Goal: Book appointment/travel/reservation

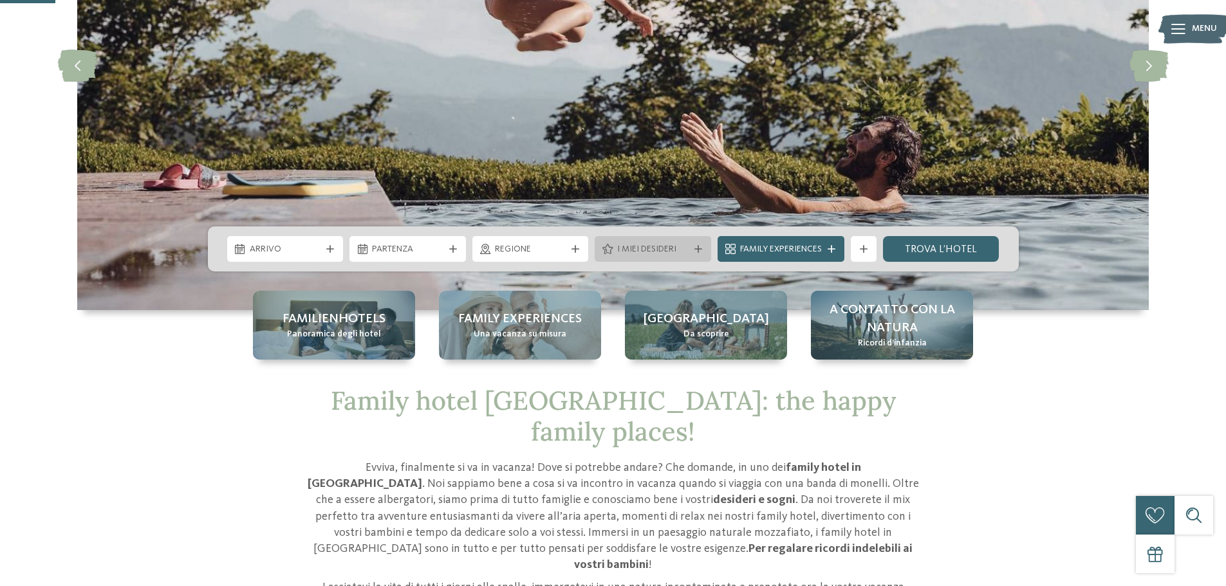
scroll to position [257, 0]
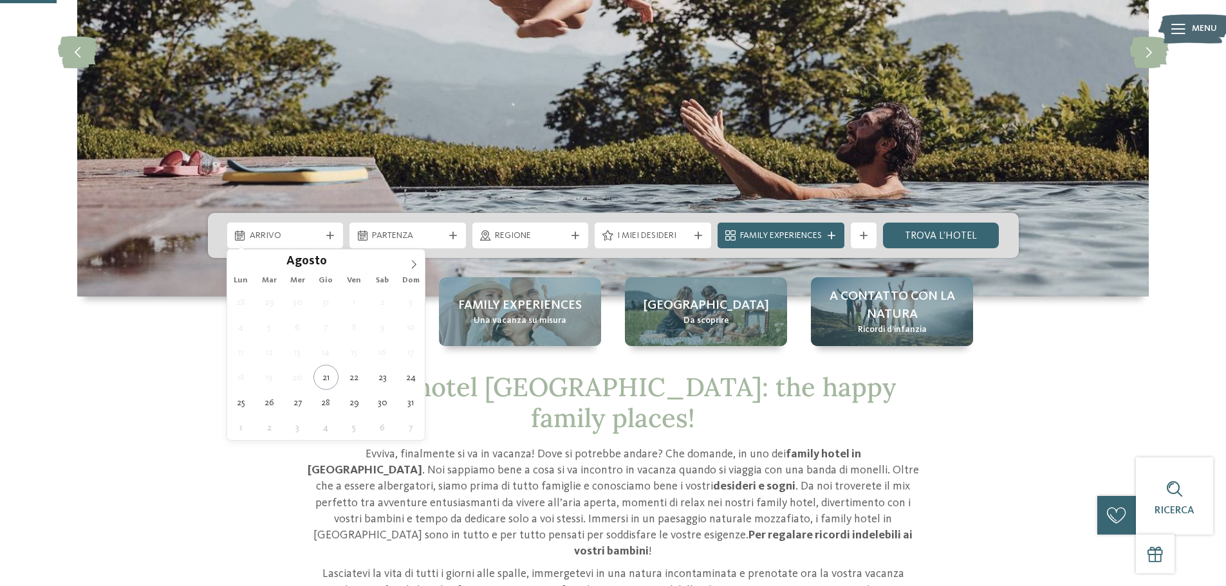
click at [239, 238] on icon at bounding box center [240, 235] width 10 height 10
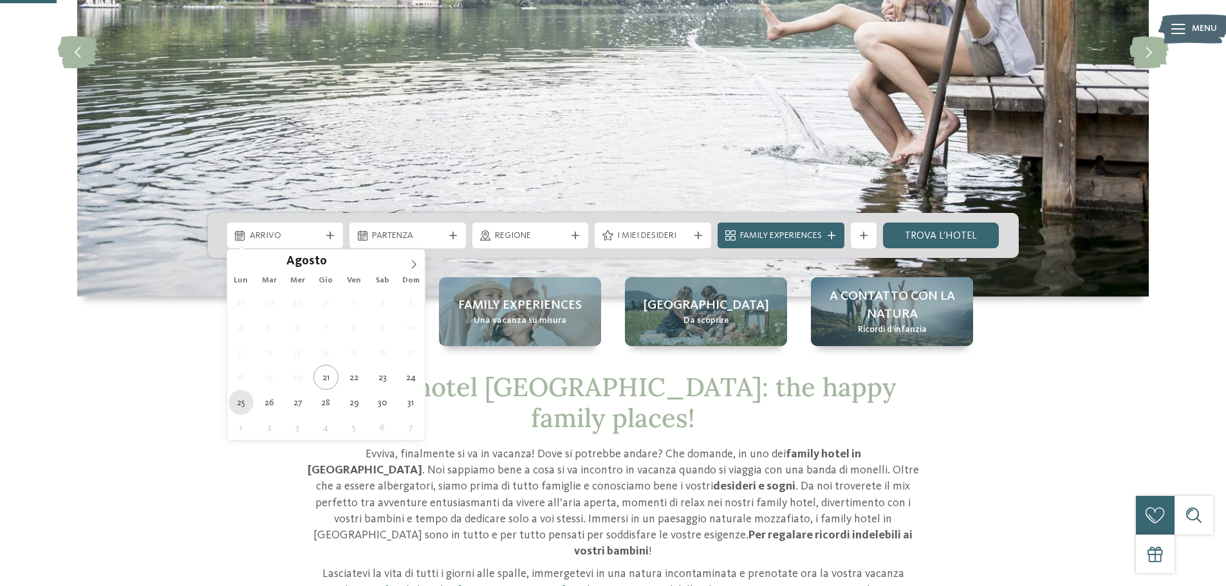
type div "[DATE]"
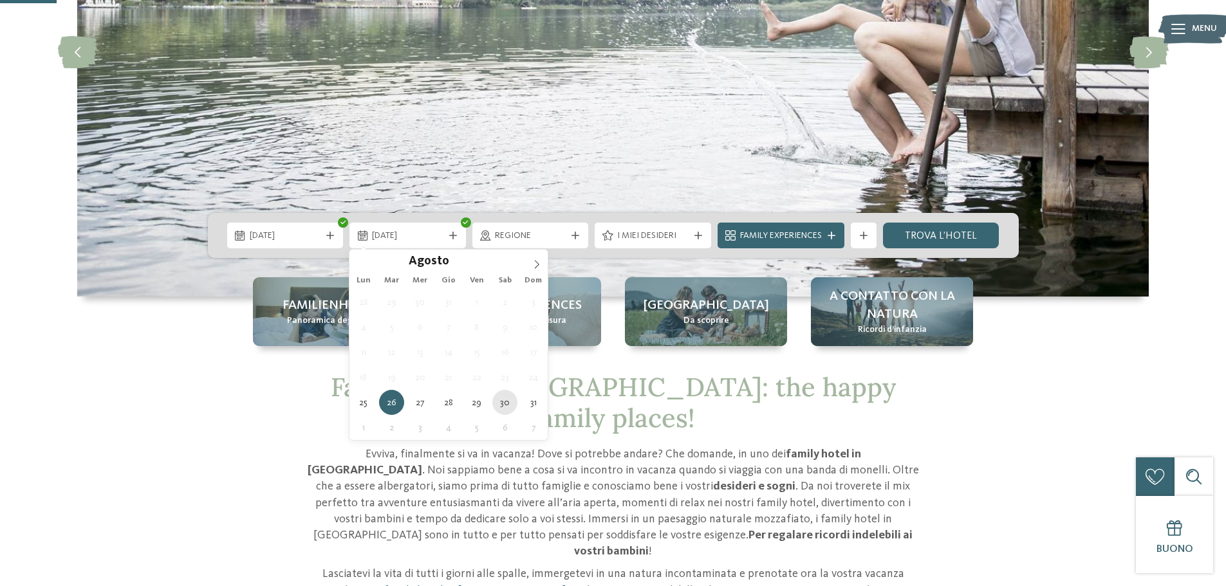
type div "[DATE]"
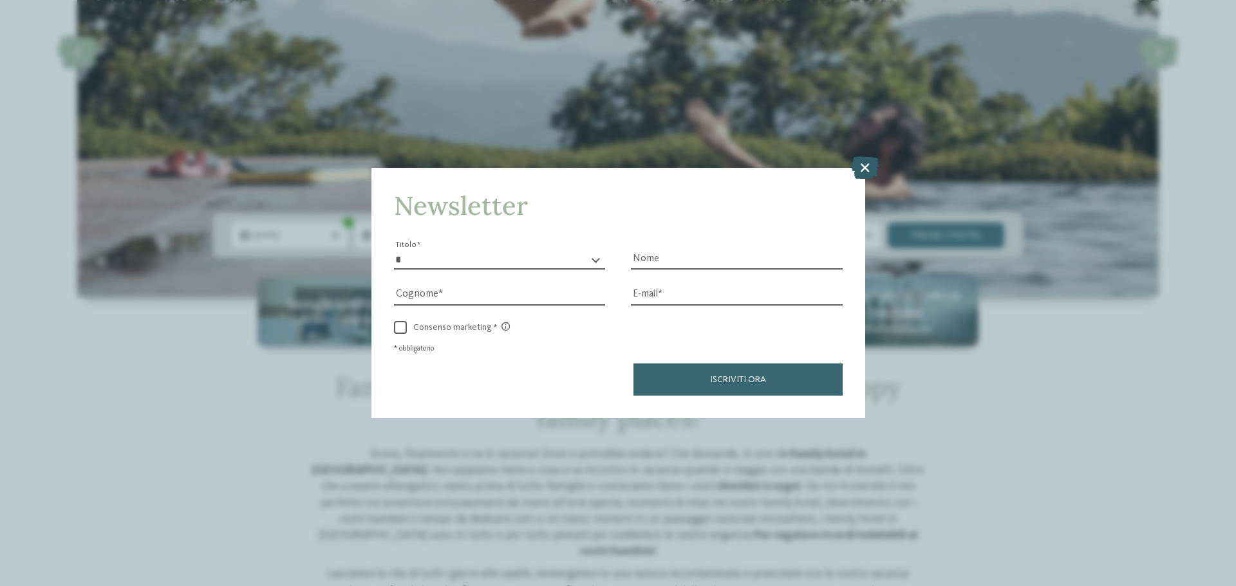
click at [864, 169] on icon at bounding box center [865, 167] width 28 height 23
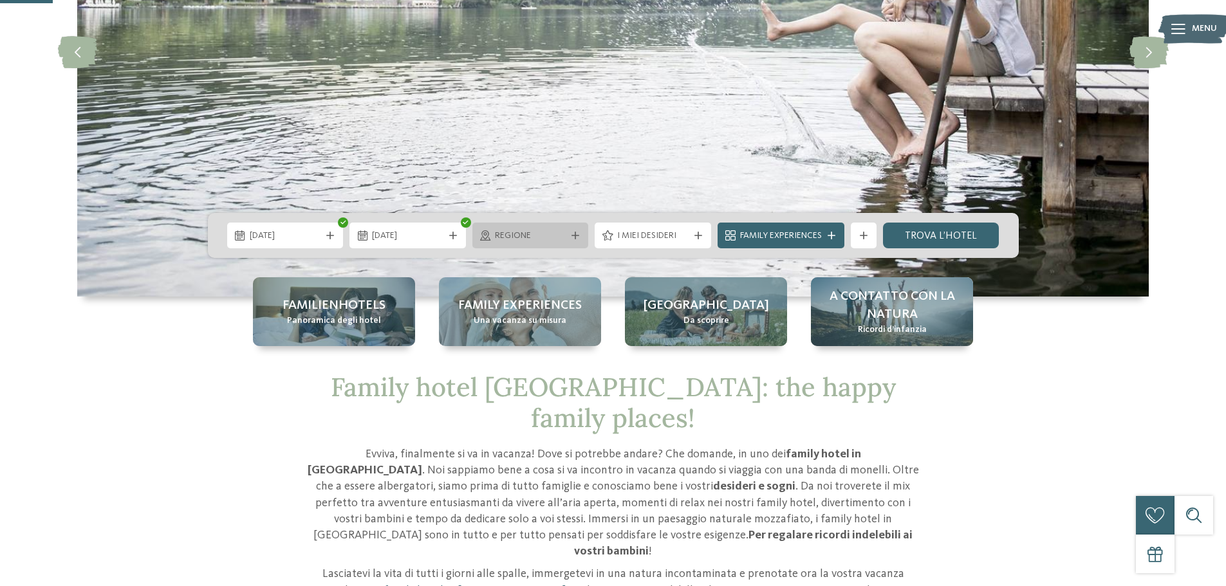
click at [573, 233] on icon at bounding box center [576, 236] width 8 height 8
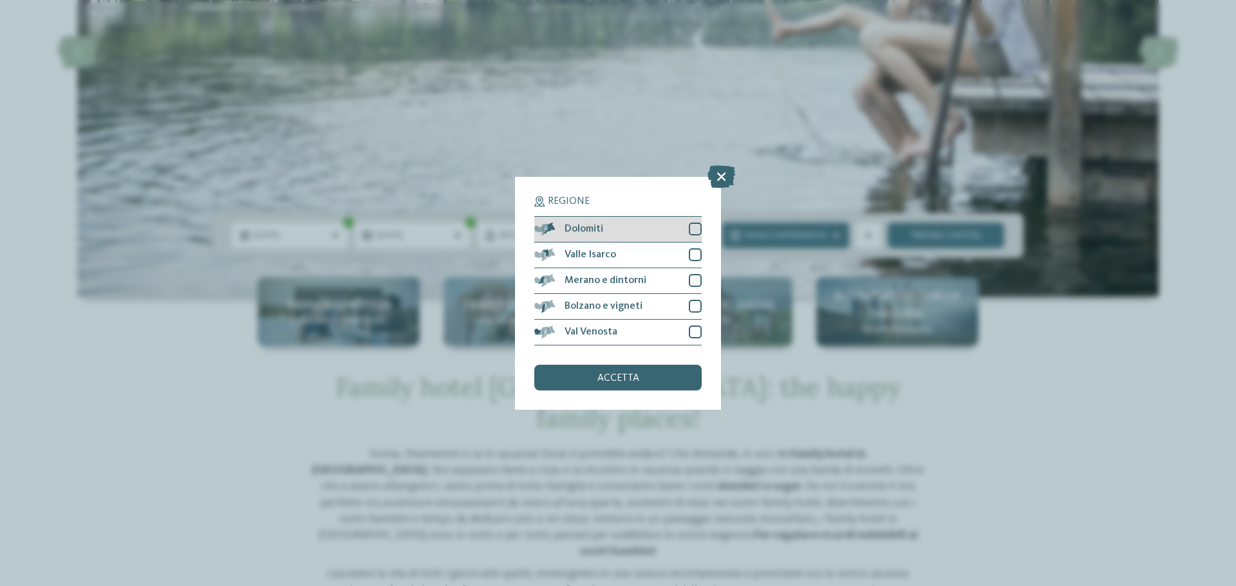
click at [695, 229] on div at bounding box center [695, 229] width 13 height 13
click at [696, 252] on div at bounding box center [695, 254] width 13 height 13
click at [695, 277] on div at bounding box center [695, 280] width 13 height 13
click at [697, 299] on div "Bolzano e vigneti" at bounding box center [617, 307] width 167 height 26
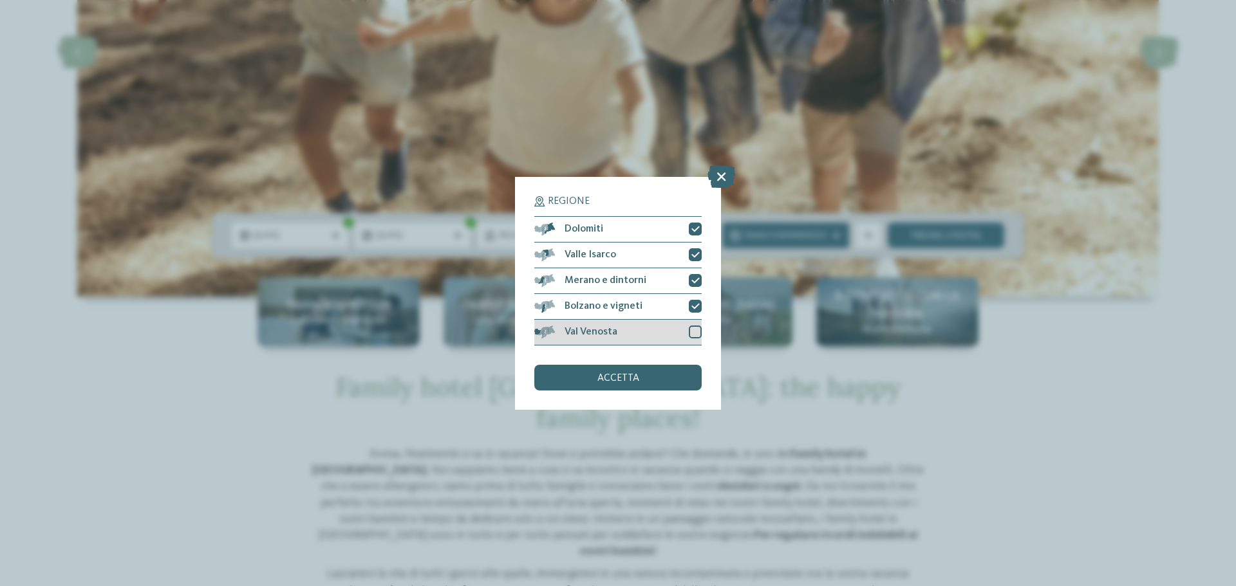
click at [696, 332] on div at bounding box center [695, 332] width 13 height 13
click at [653, 374] on div "accetta" at bounding box center [617, 378] width 167 height 26
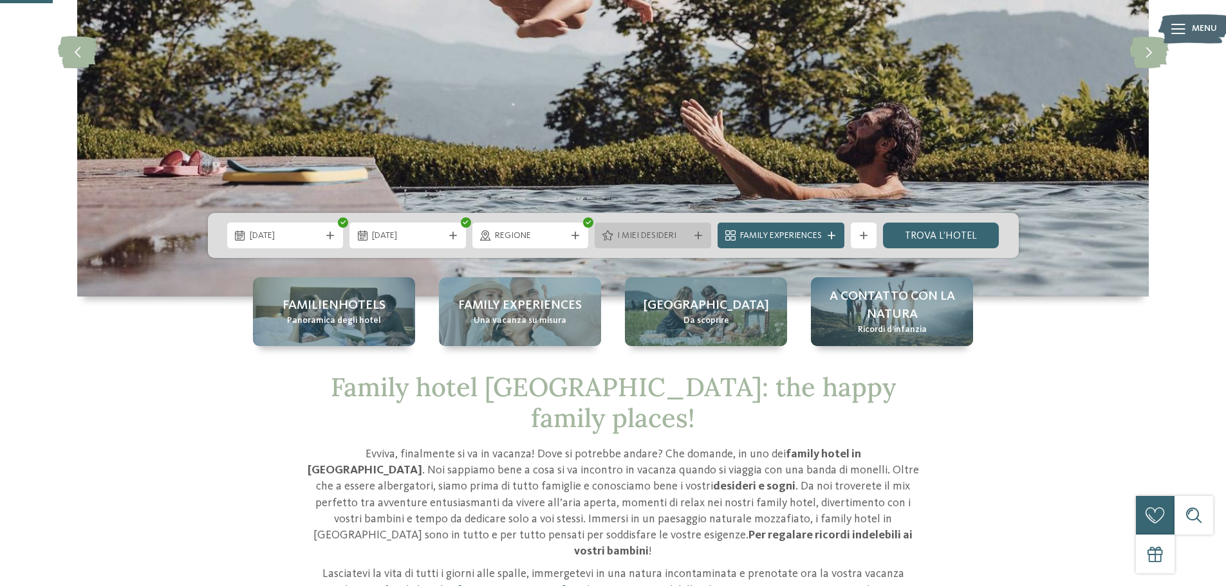
click at [694, 238] on icon at bounding box center [698, 236] width 8 height 8
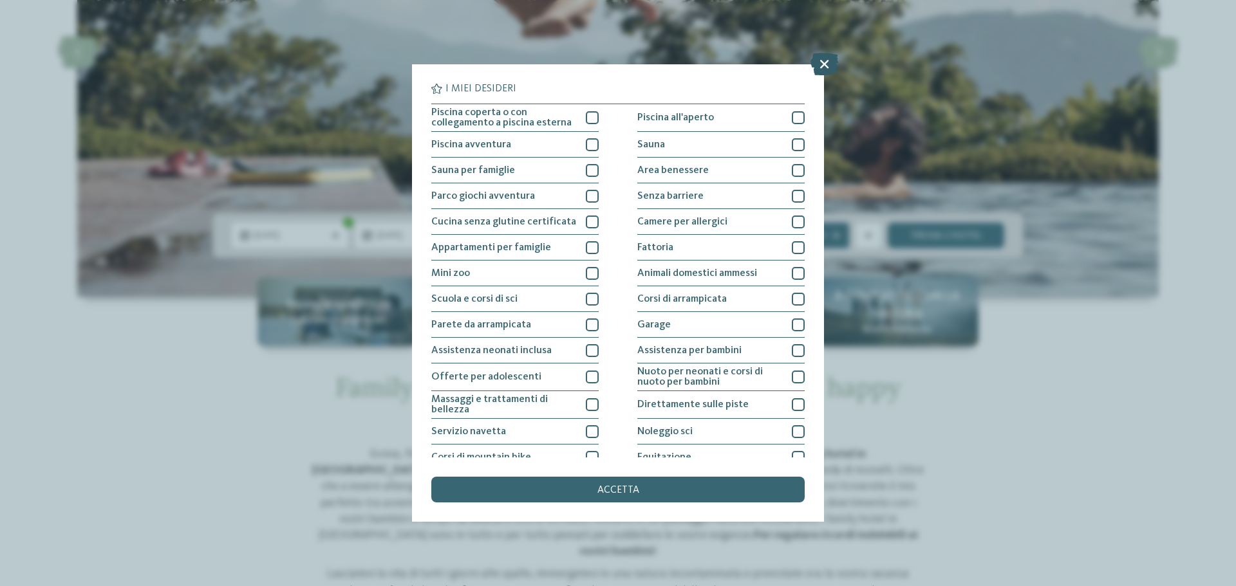
click at [826, 60] on icon at bounding box center [824, 64] width 28 height 23
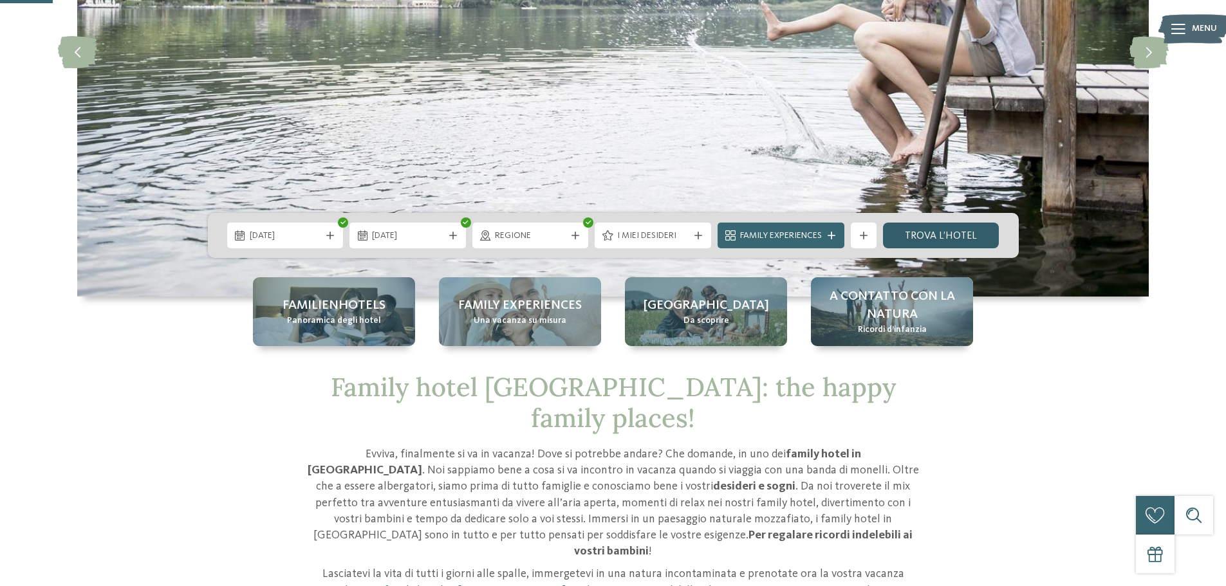
click at [934, 234] on link "trova l’hotel" at bounding box center [941, 236] width 117 height 26
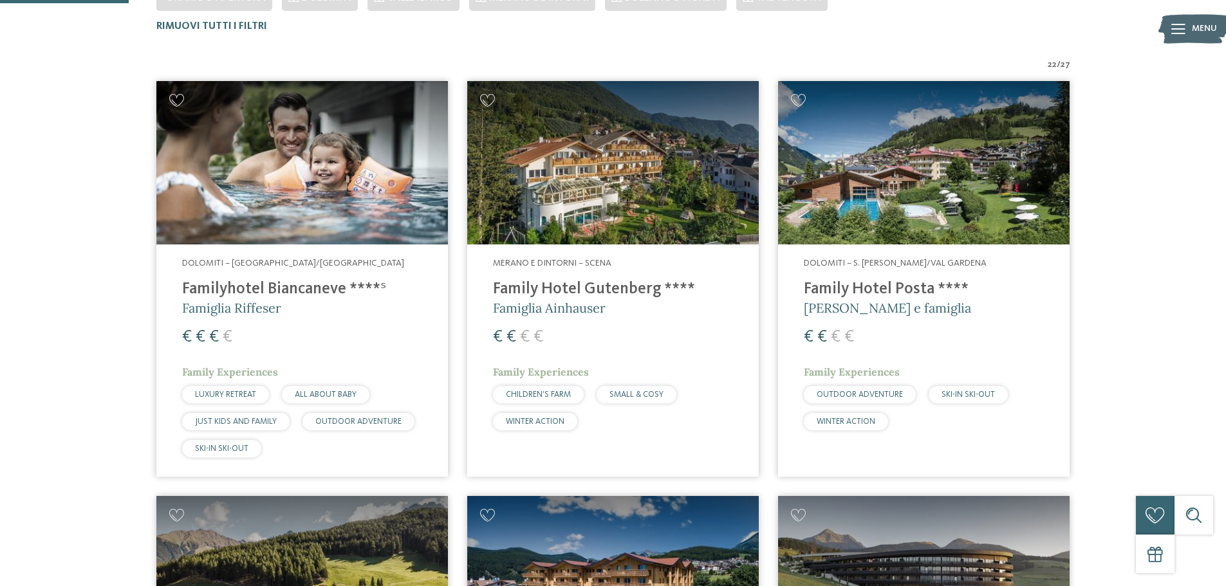
scroll to position [422, 0]
click at [567, 207] on img at bounding box center [613, 162] width 292 height 164
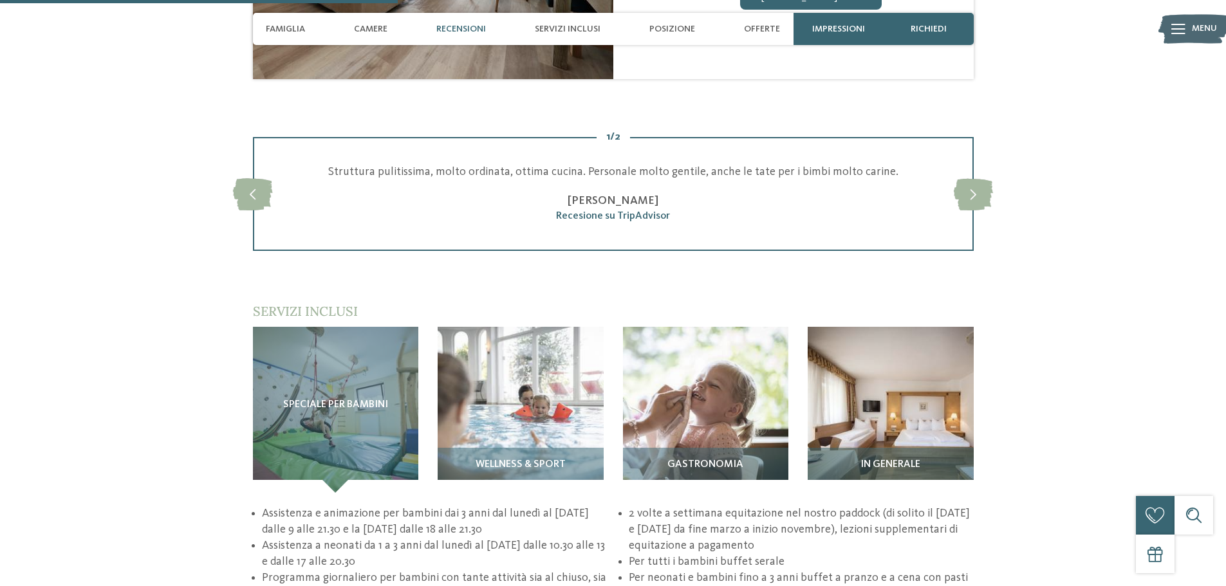
scroll to position [1545, 0]
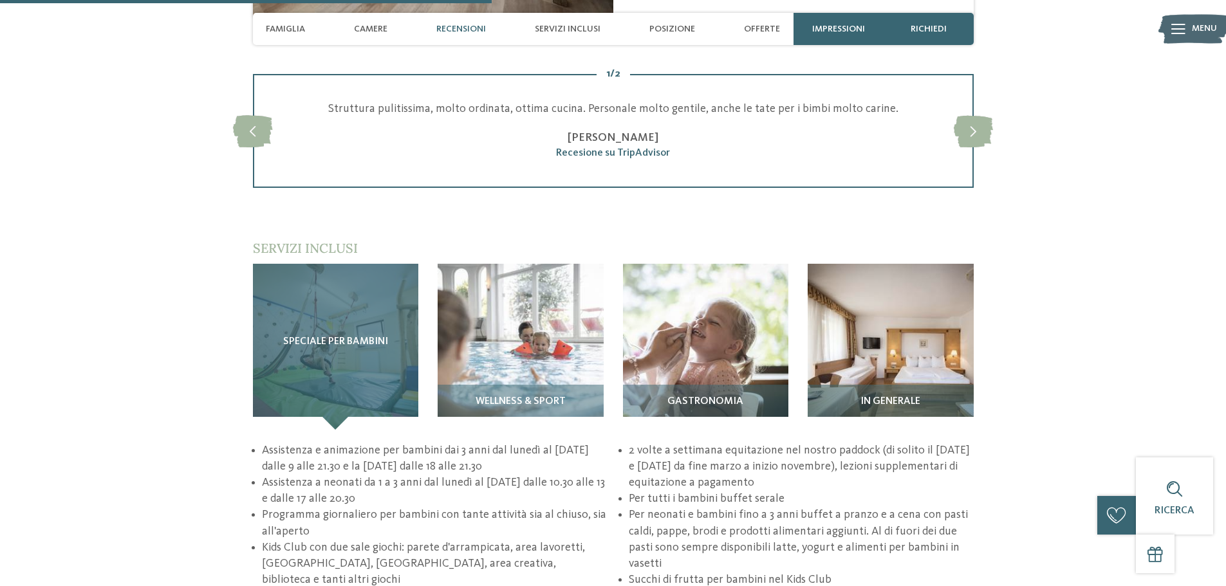
click at [360, 360] on div "Speciale per bambini" at bounding box center [336, 347] width 166 height 166
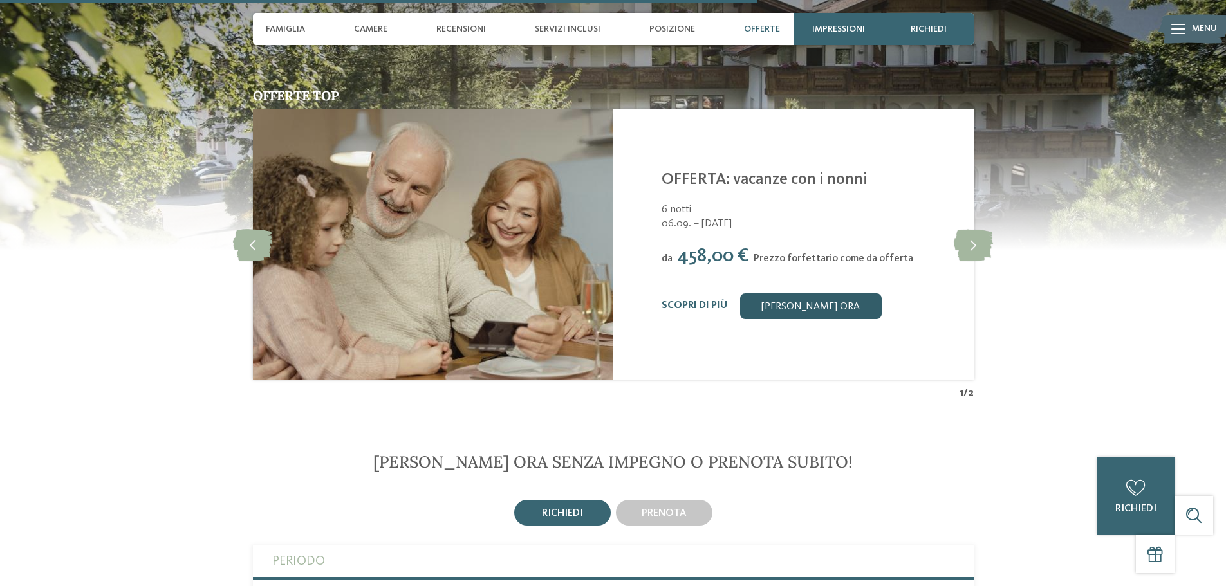
scroll to position [2381, 0]
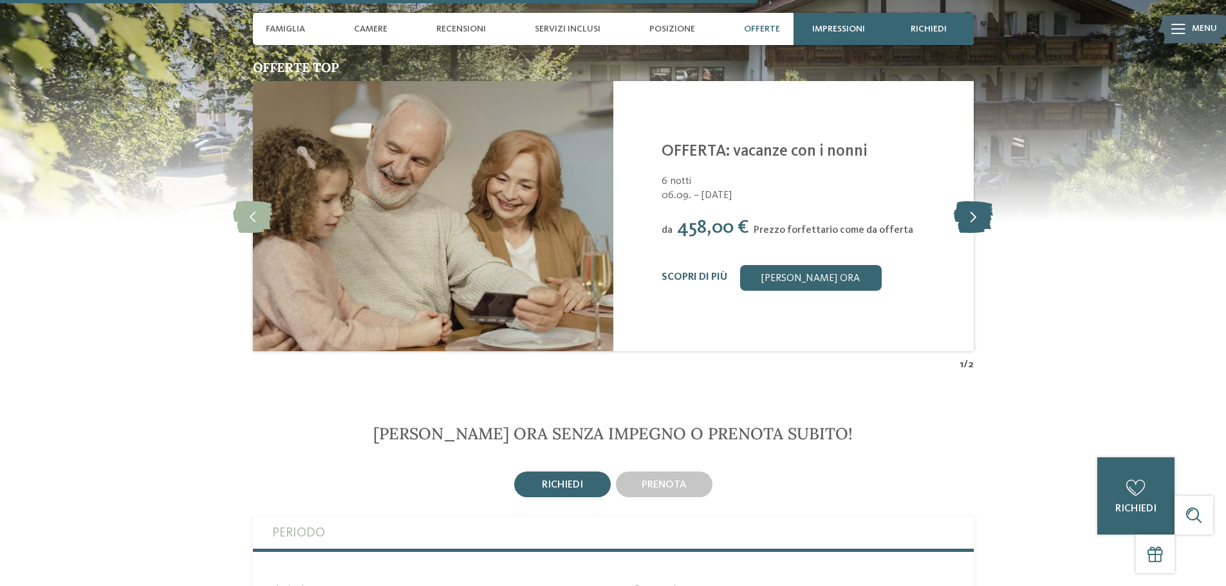
click at [975, 200] on icon at bounding box center [973, 216] width 39 height 32
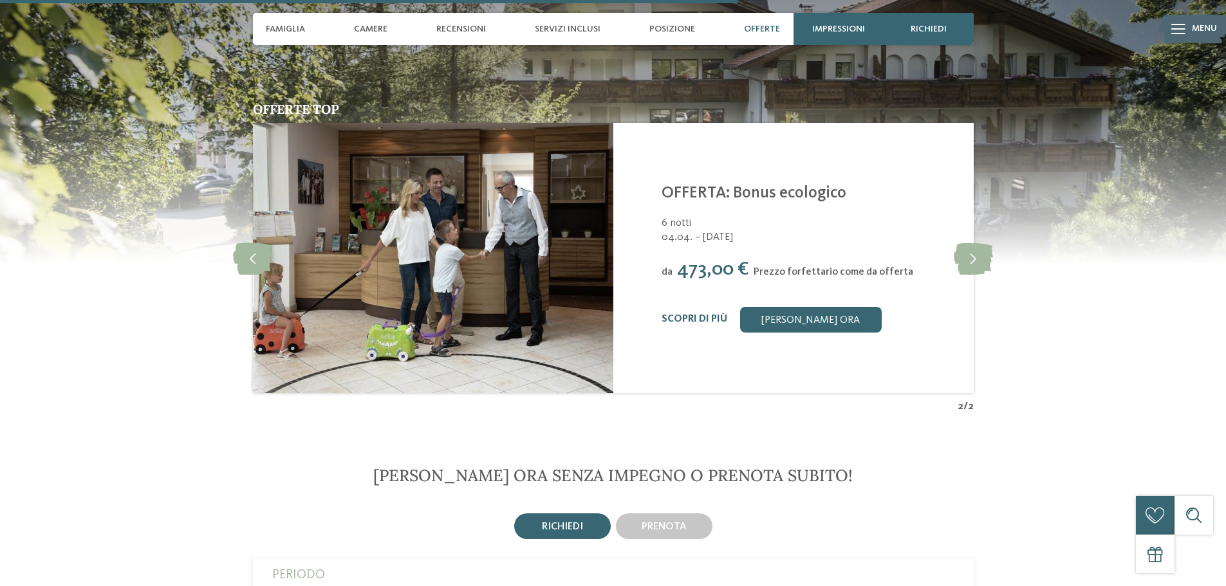
scroll to position [2317, 0]
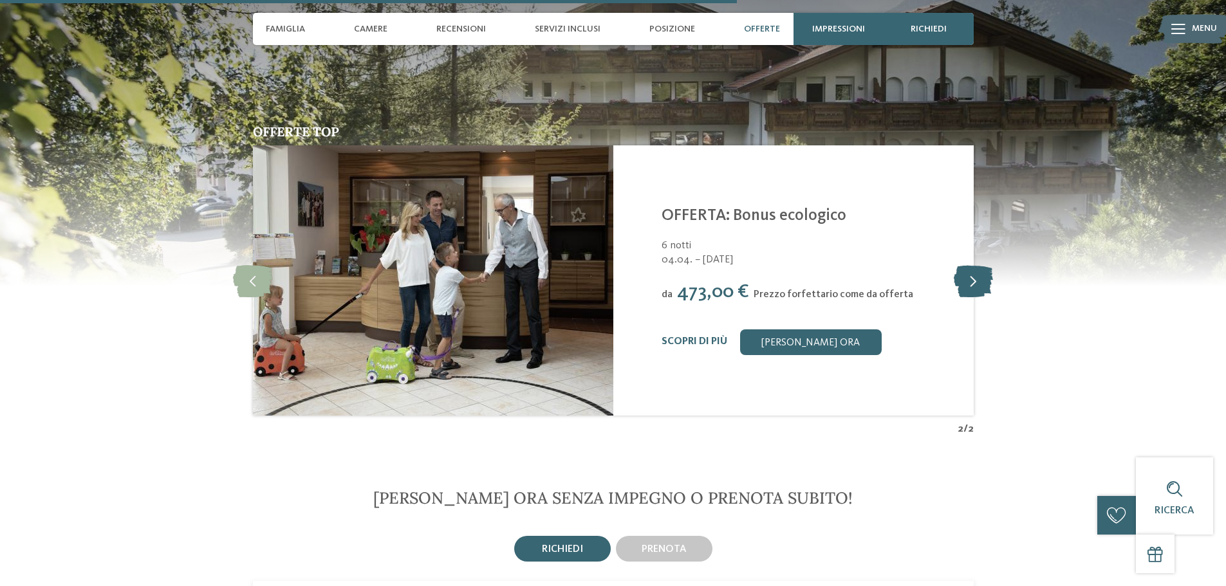
click at [974, 265] on icon at bounding box center [973, 281] width 39 height 32
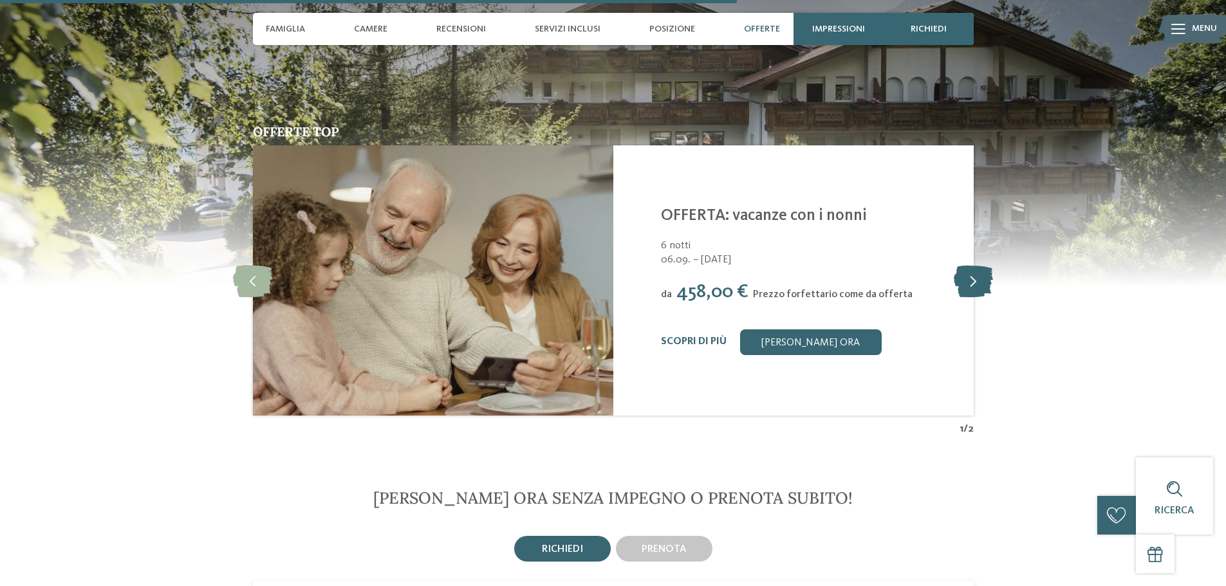
click at [974, 265] on icon at bounding box center [973, 281] width 39 height 32
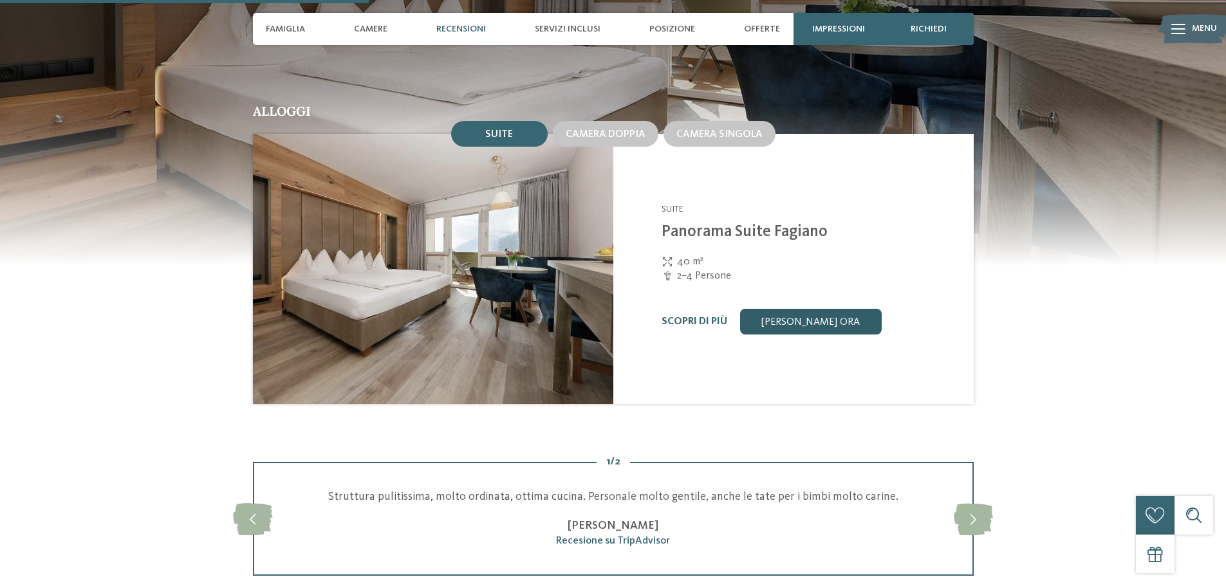
scroll to position [1159, 0]
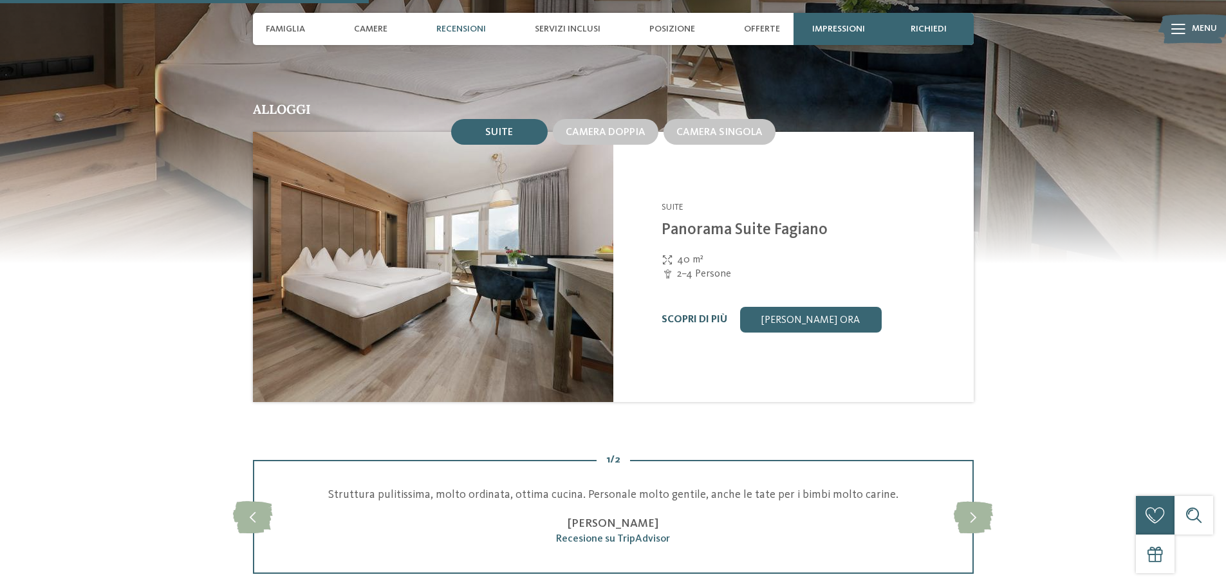
click at [700, 315] on link "Scopri di più" at bounding box center [695, 320] width 66 height 10
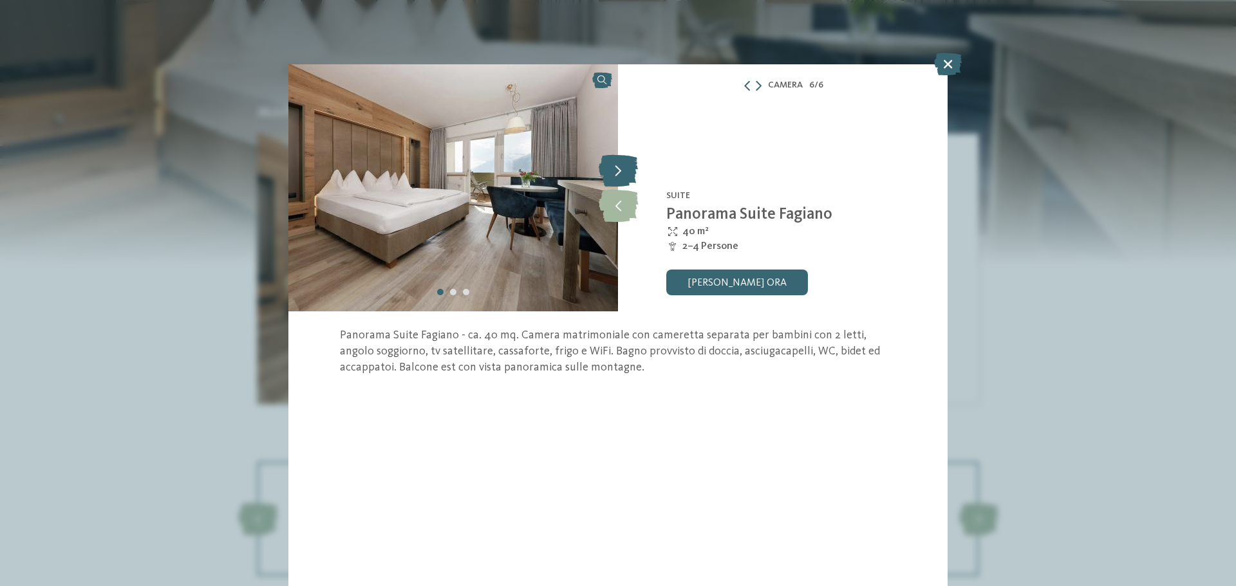
click at [623, 174] on icon at bounding box center [618, 170] width 39 height 32
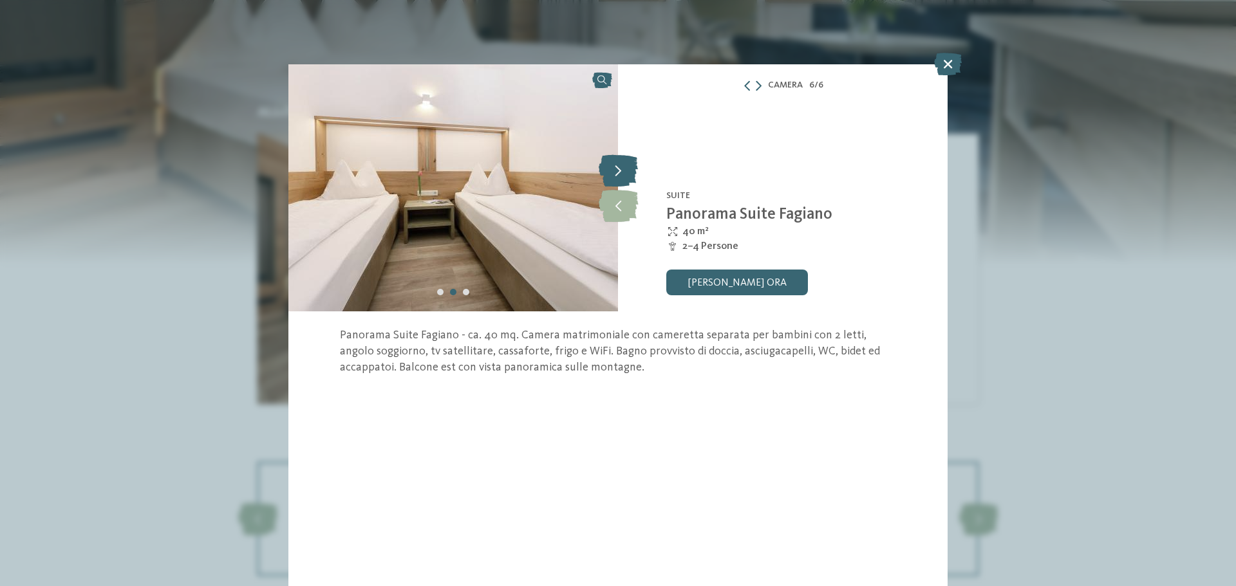
click at [623, 174] on icon at bounding box center [618, 170] width 39 height 32
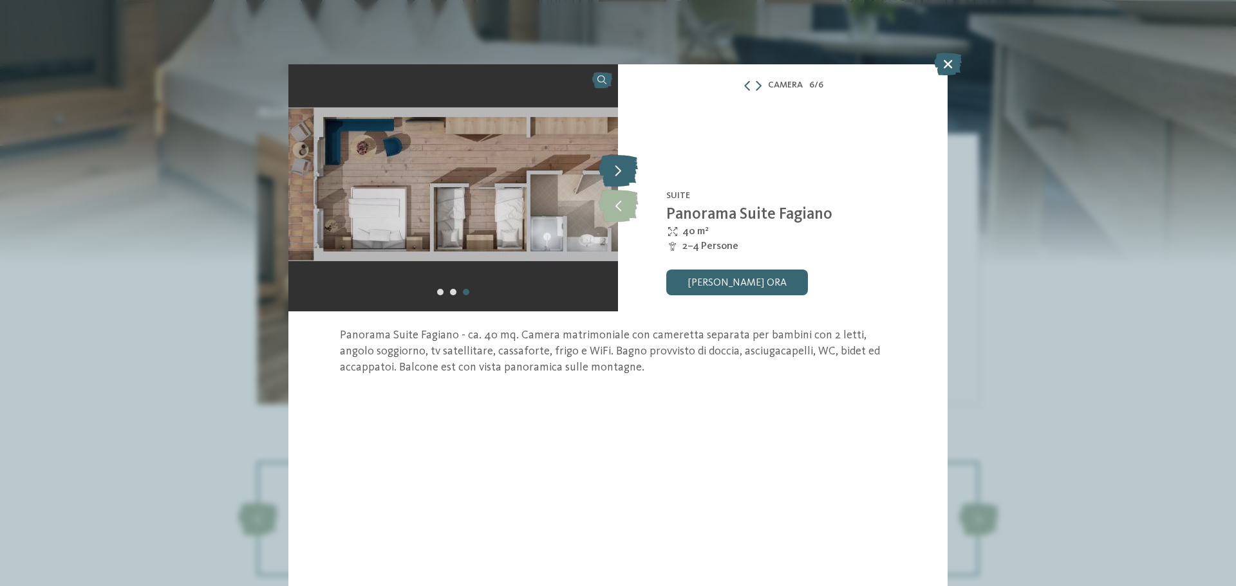
click at [623, 174] on icon at bounding box center [618, 170] width 39 height 32
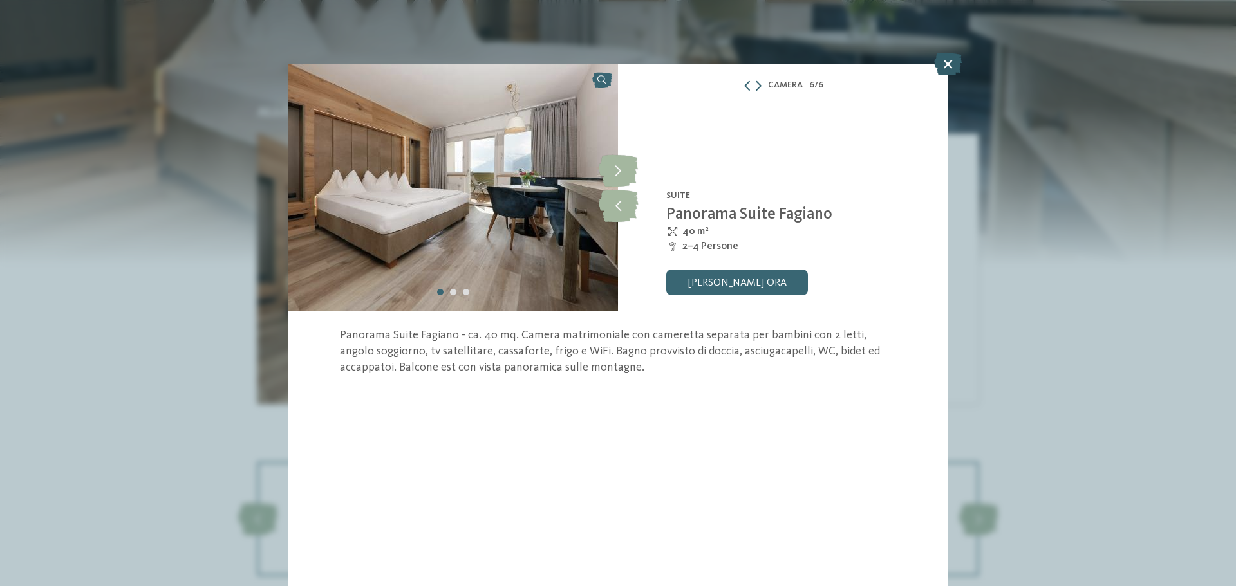
click at [947, 66] on icon at bounding box center [948, 64] width 28 height 23
